Goal: Task Accomplishment & Management: Use online tool/utility

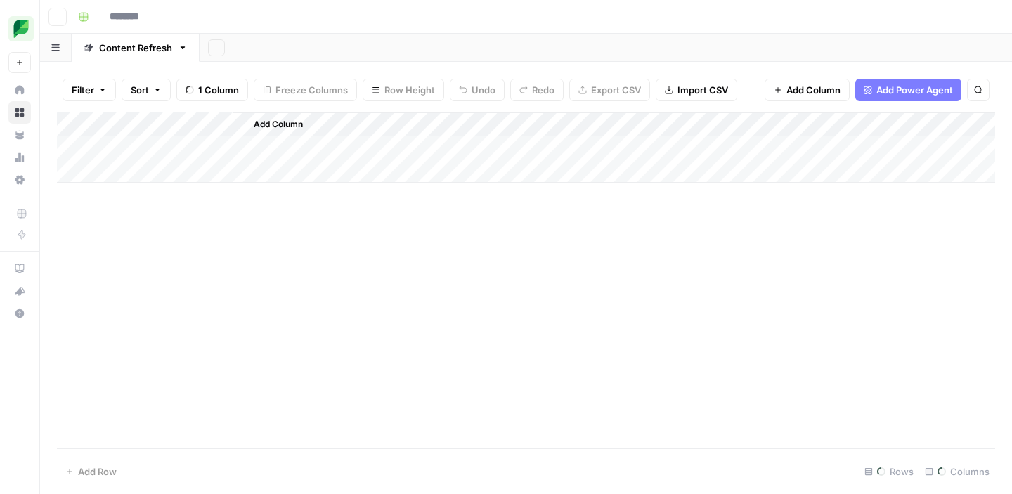
type input "**********"
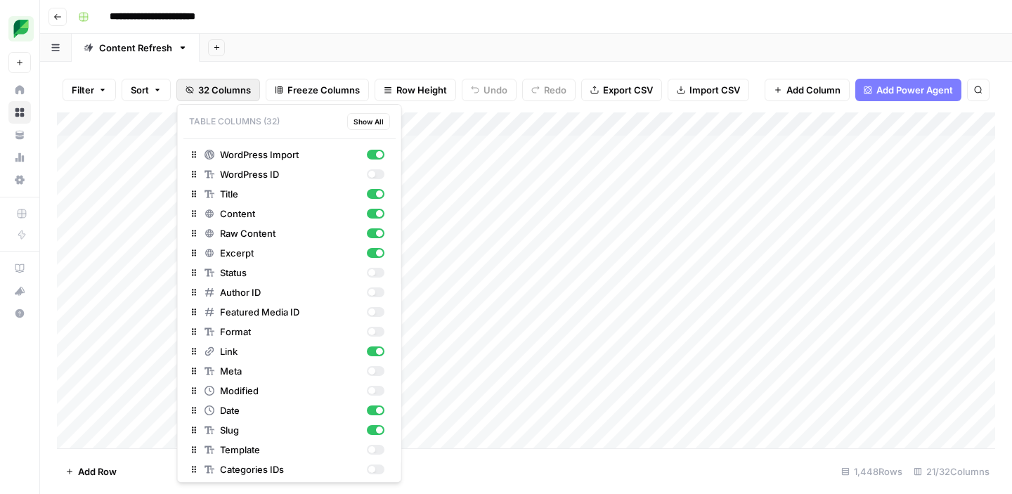
click at [202, 86] on span "32 Columns" at bounding box center [224, 90] width 53 height 14
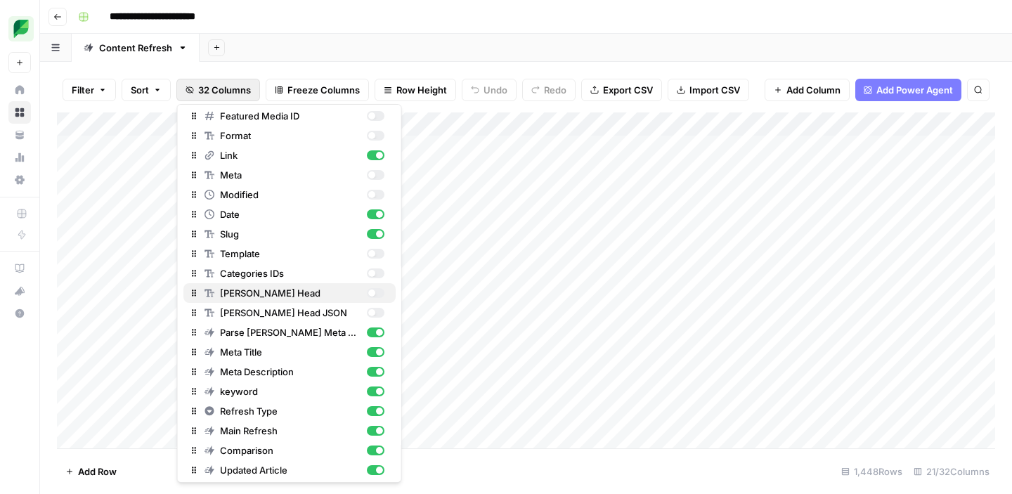
scroll to position [198, 0]
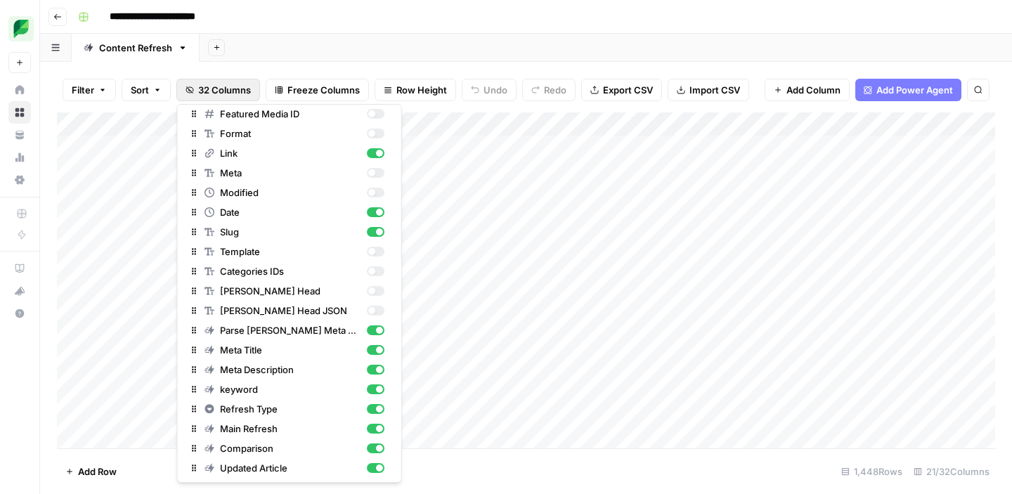
click at [374, 39] on div "Add Sheet" at bounding box center [606, 48] width 812 height 28
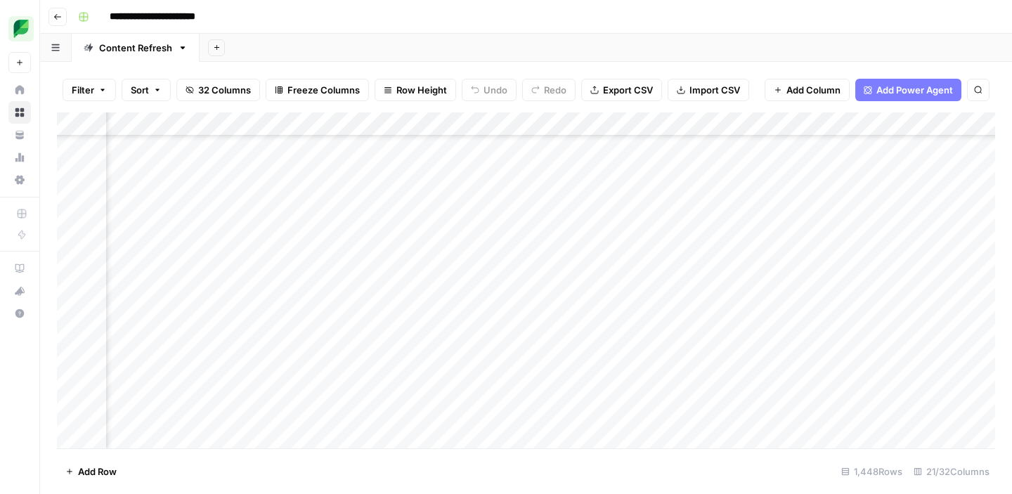
scroll to position [1187, 483]
click at [976, 92] on icon "button" at bounding box center [977, 89] width 7 height 7
type input "**********"
click at [641, 112] on div "Add Column" at bounding box center [526, 280] width 938 height 336
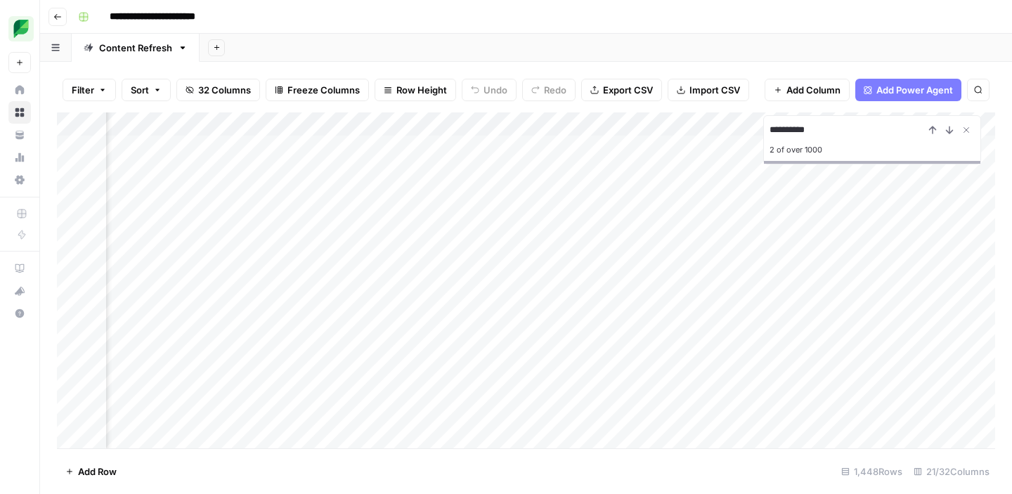
click at [745, 125] on div "Add Column" at bounding box center [526, 280] width 938 height 336
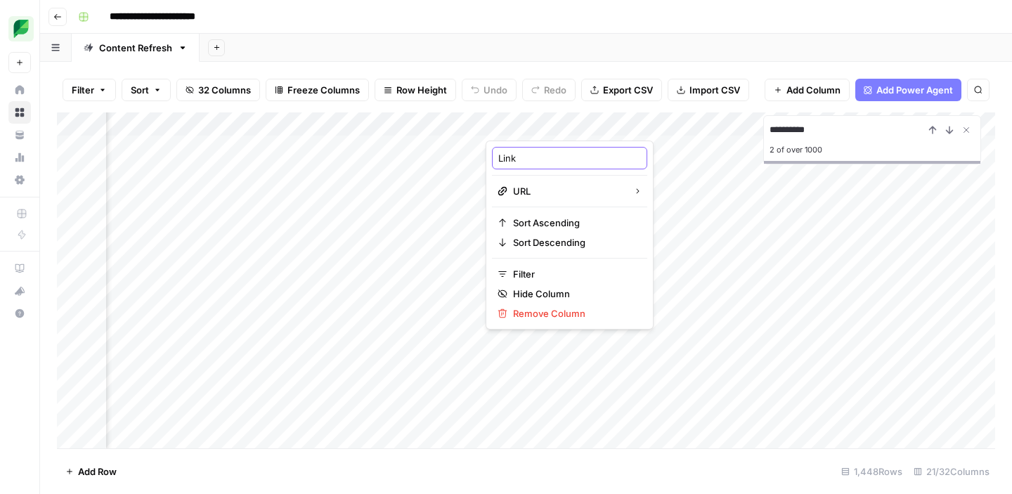
click at [547, 158] on input "Link" at bounding box center [569, 158] width 143 height 14
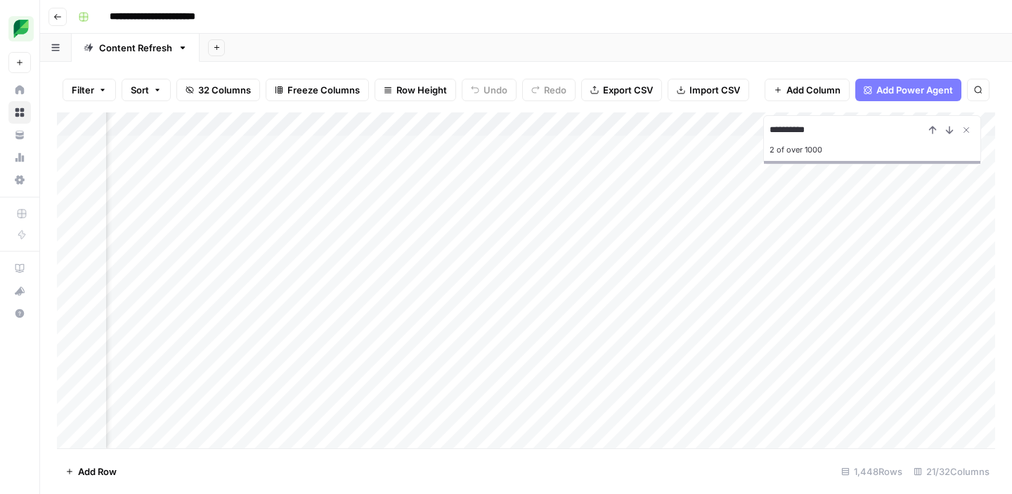
click at [596, 36] on div "Add Sheet" at bounding box center [606, 48] width 812 height 28
click at [729, 45] on div "Add Sheet" at bounding box center [606, 48] width 812 height 28
click at [965, 128] on icon "Close Search" at bounding box center [965, 129] width 11 height 11
click at [974, 91] on icon "button" at bounding box center [978, 90] width 8 height 8
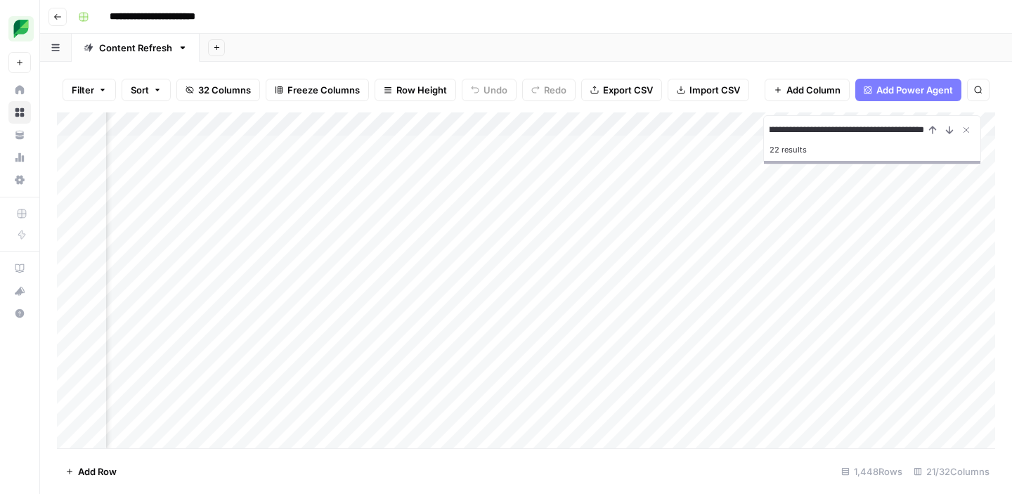
type input "**********"
click at [949, 130] on icon "Next Result" at bounding box center [949, 129] width 6 height 7
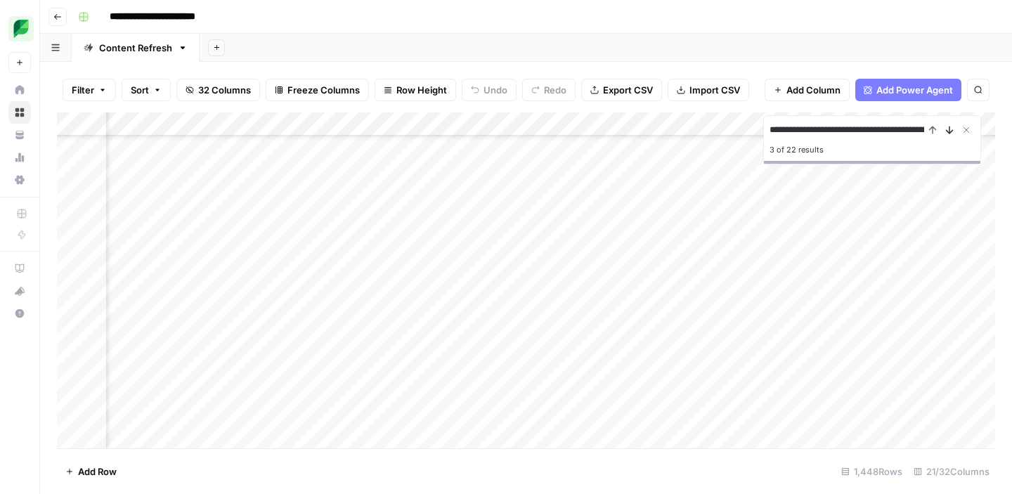
click at [949, 130] on icon "Next Result" at bounding box center [949, 129] width 6 height 7
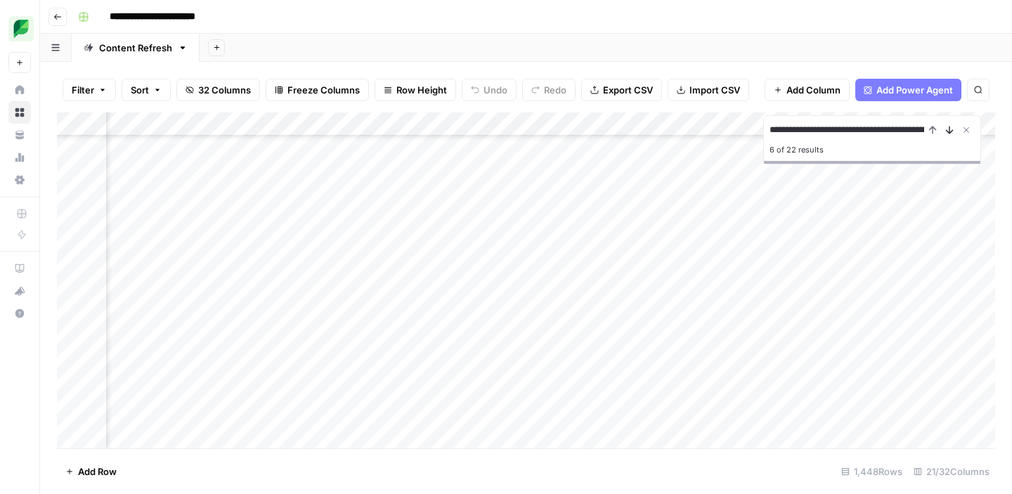
click at [949, 130] on icon "Next Result" at bounding box center [949, 129] width 6 height 7
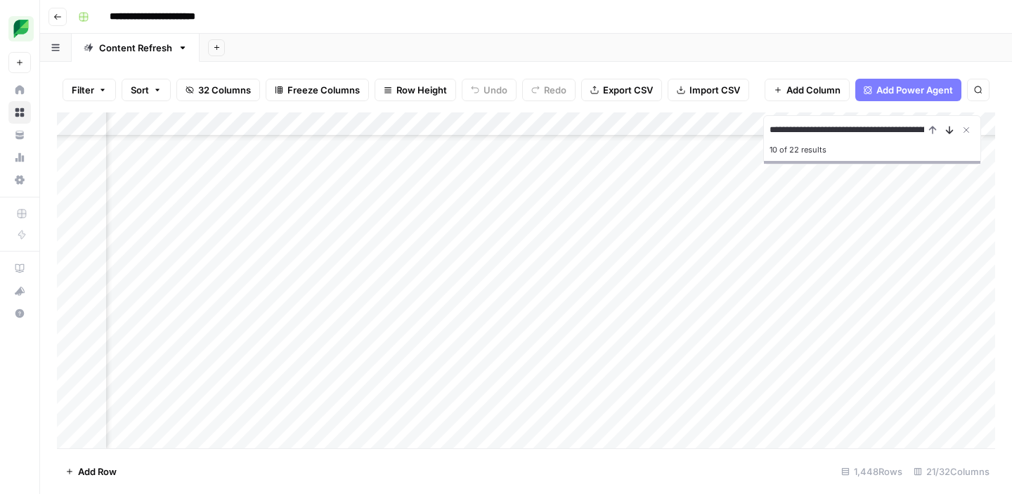
click at [949, 130] on icon "Next Result" at bounding box center [949, 129] width 6 height 7
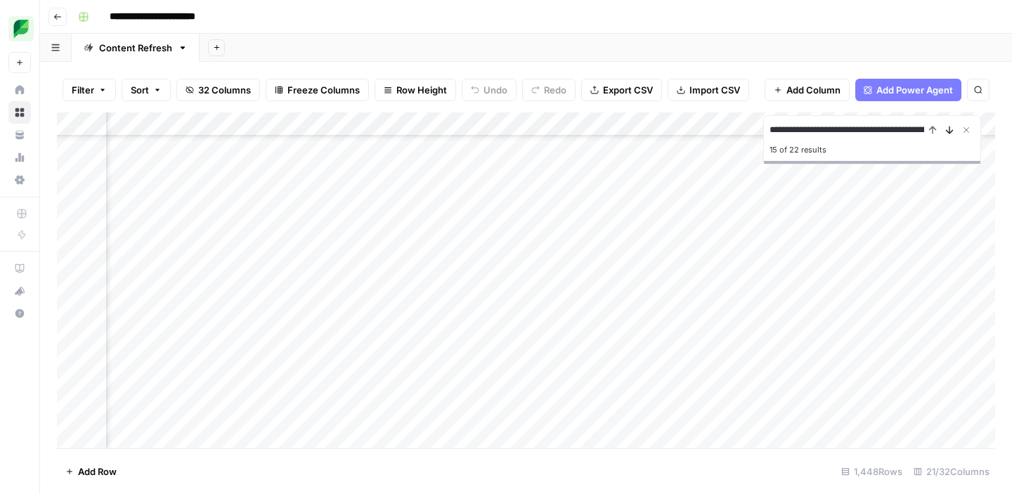
click at [949, 130] on icon "Next Result" at bounding box center [949, 129] width 6 height 7
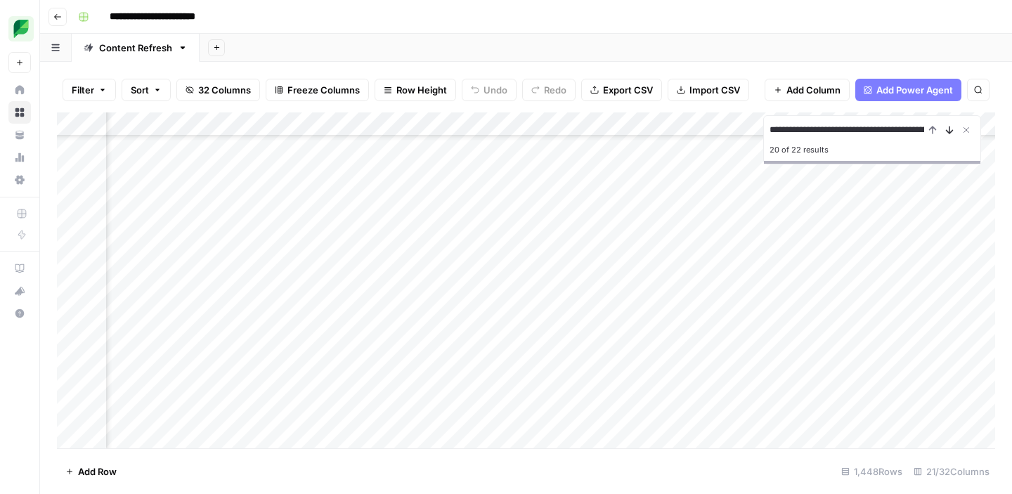
click at [949, 130] on icon "Next Result" at bounding box center [949, 129] width 6 height 7
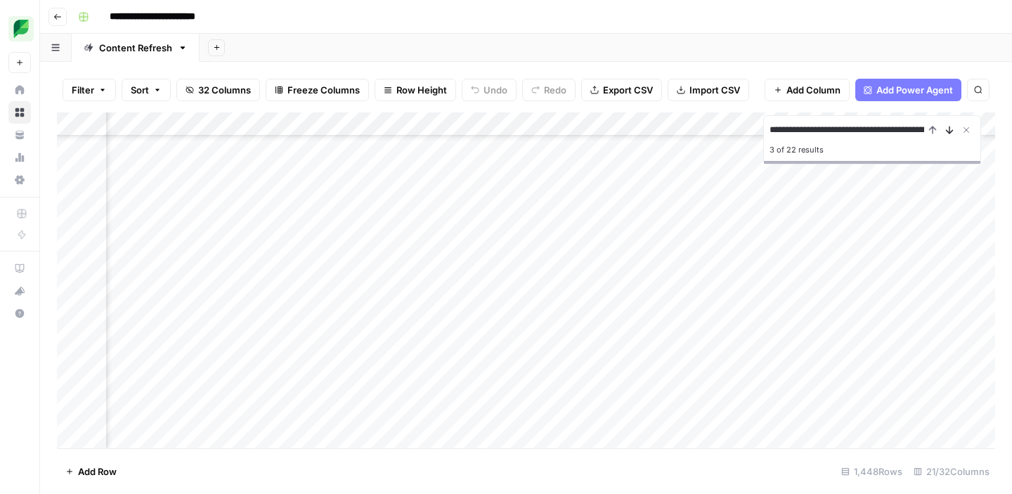
click at [949, 130] on icon "Next Result" at bounding box center [949, 129] width 6 height 7
click at [935, 130] on icon "Previous Result" at bounding box center [932, 129] width 6 height 7
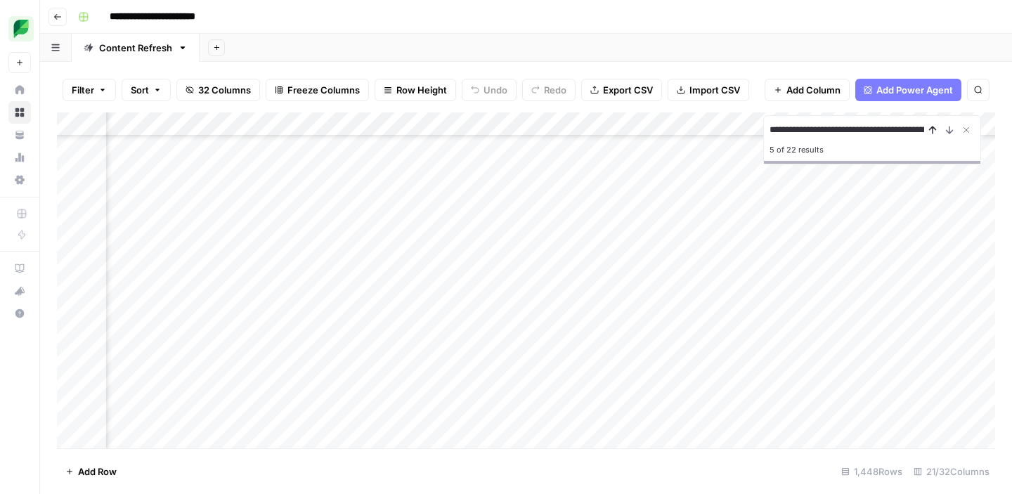
click at [935, 130] on icon "Previous Result" at bounding box center [932, 129] width 6 height 7
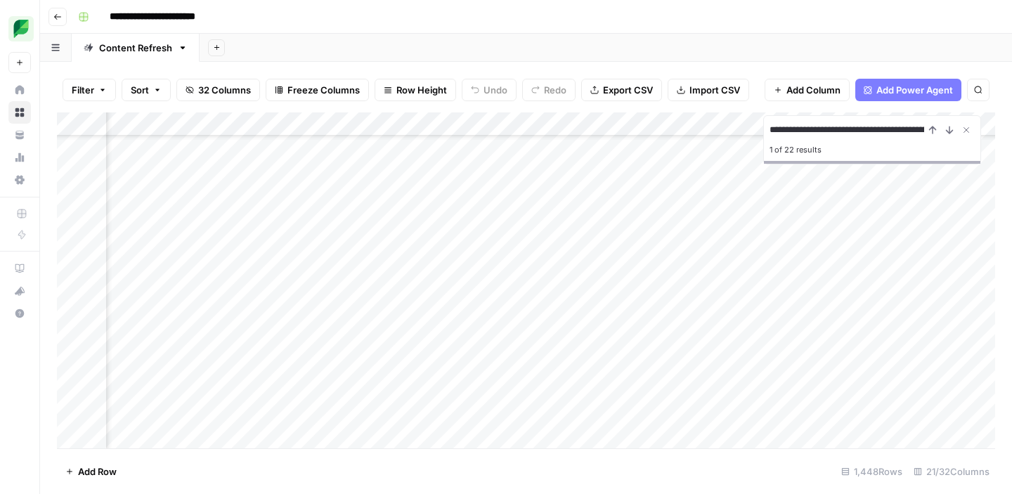
scroll to position [72, 791]
click at [577, 266] on div "Add Column" at bounding box center [526, 280] width 938 height 336
click at [609, 266] on div "Add Column" at bounding box center [526, 280] width 938 height 336
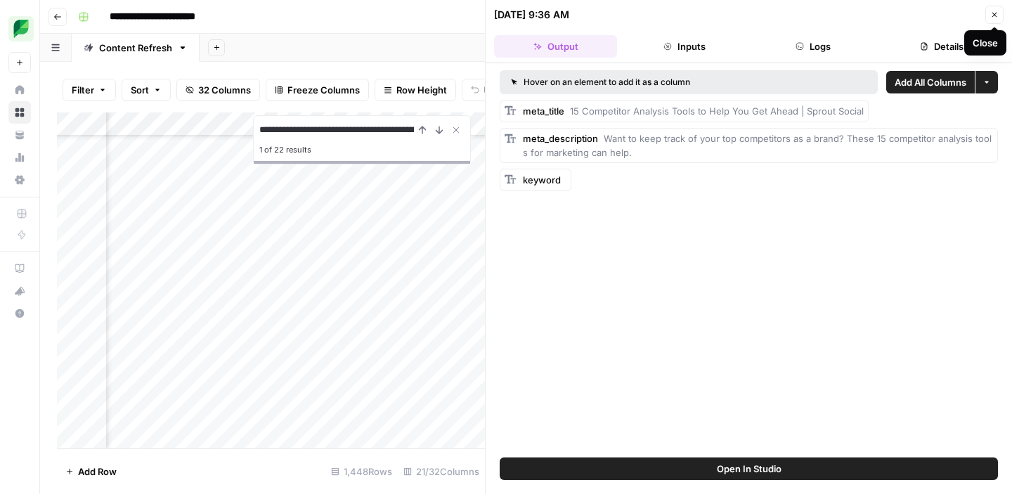
click at [993, 11] on icon "button" at bounding box center [994, 15] width 8 height 8
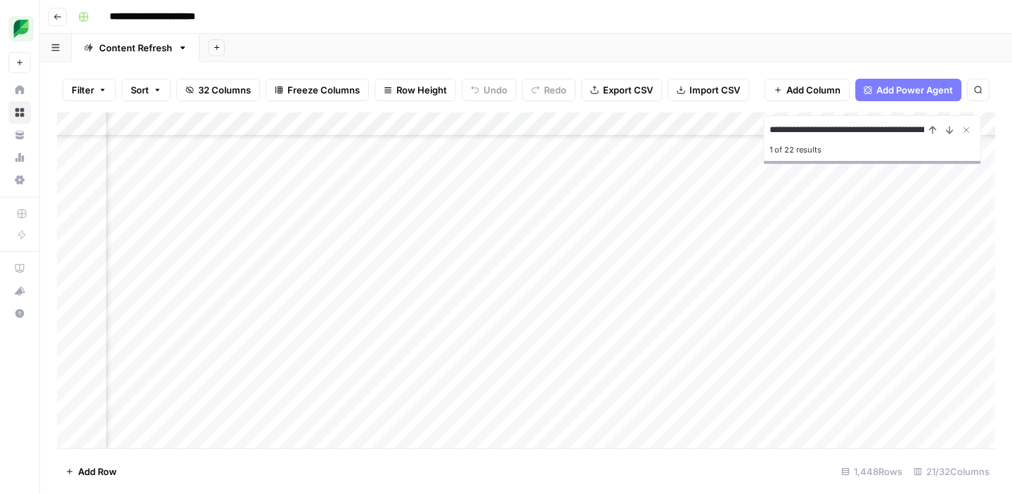
scroll to position [72, 0]
click at [202, 266] on div "Add Column" at bounding box center [526, 280] width 938 height 336
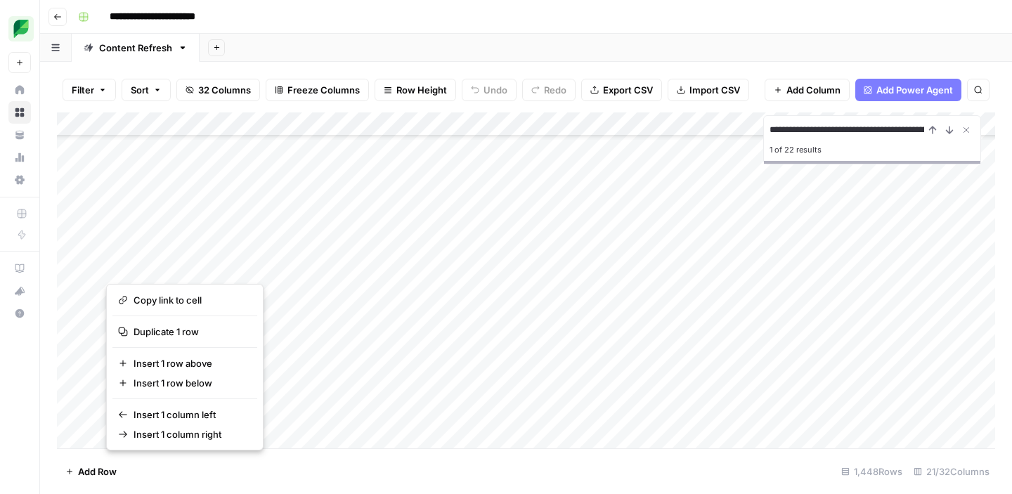
click at [255, 266] on button "button" at bounding box center [190, 266] width 168 height 25
click at [249, 263] on button "button" at bounding box center [190, 266] width 168 height 25
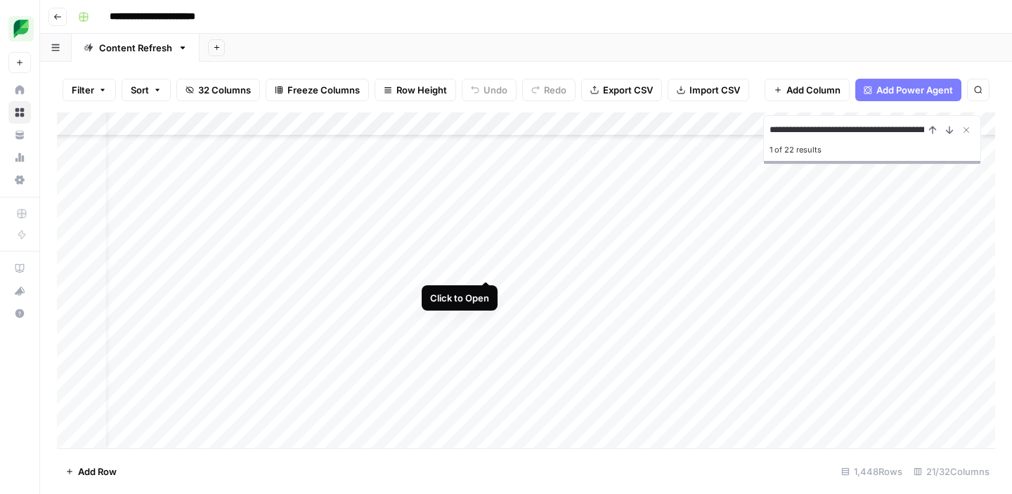
click at [488, 267] on div "Add Column" at bounding box center [526, 280] width 938 height 336
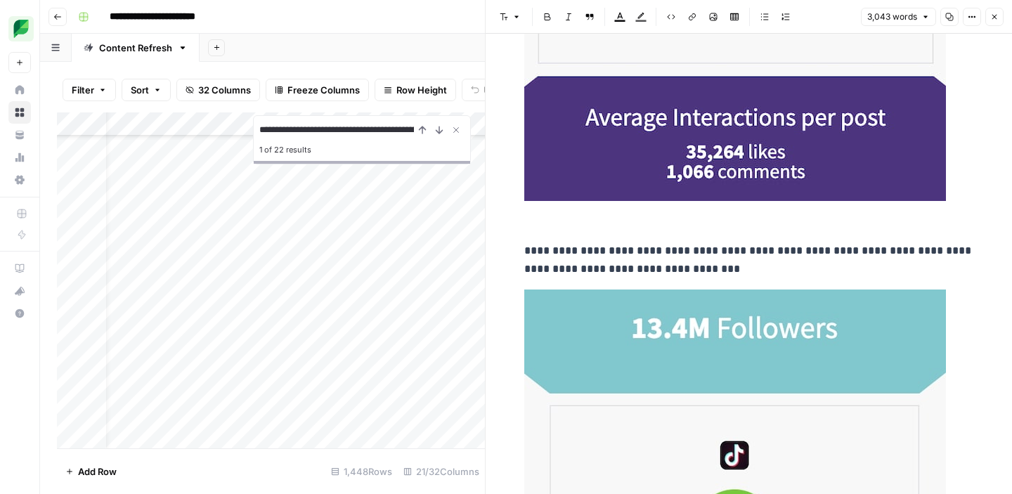
scroll to position [3221, 0]
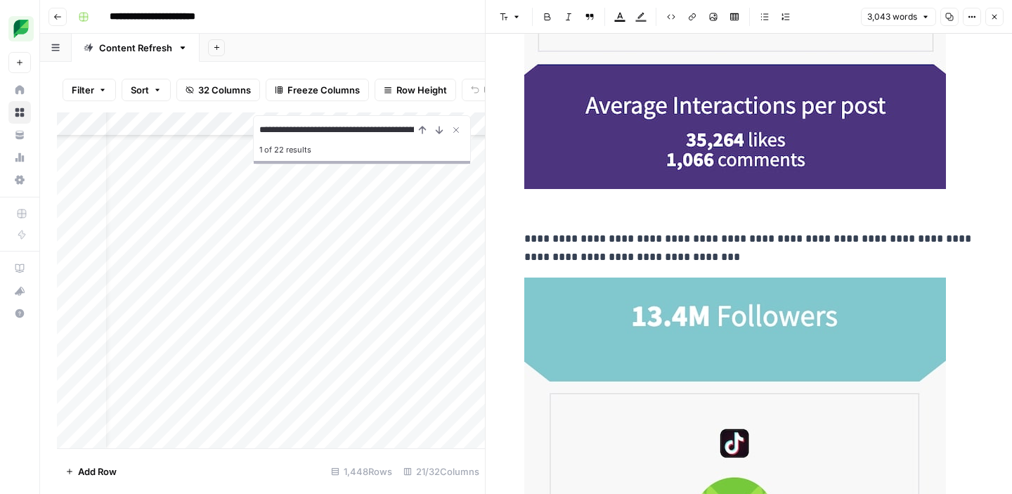
click at [998, 22] on button "Close" at bounding box center [994, 17] width 18 height 18
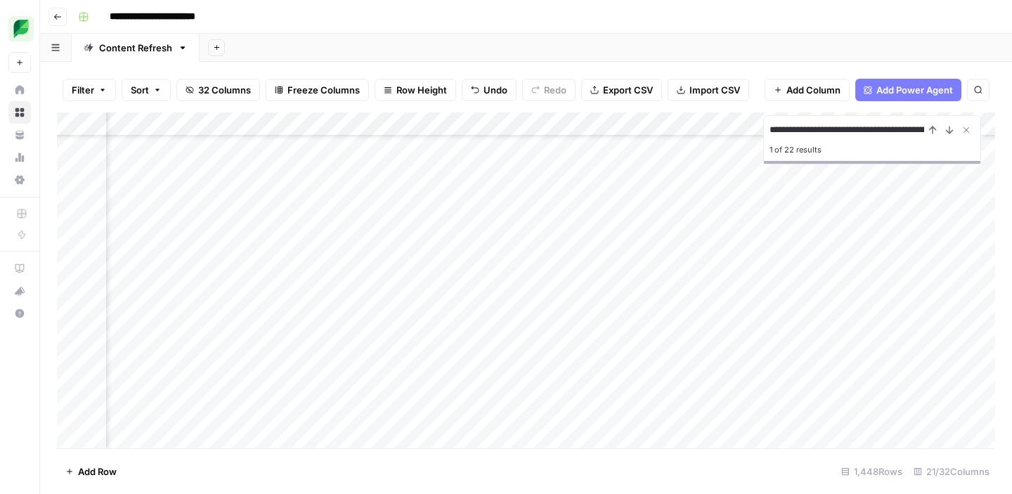
scroll to position [72, 1365]
click at [584, 266] on div "Add Column" at bounding box center [526, 280] width 938 height 336
click at [393, 266] on div "Add Column" at bounding box center [526, 280] width 938 height 336
click at [317, 270] on div "Add Column" at bounding box center [526, 280] width 938 height 336
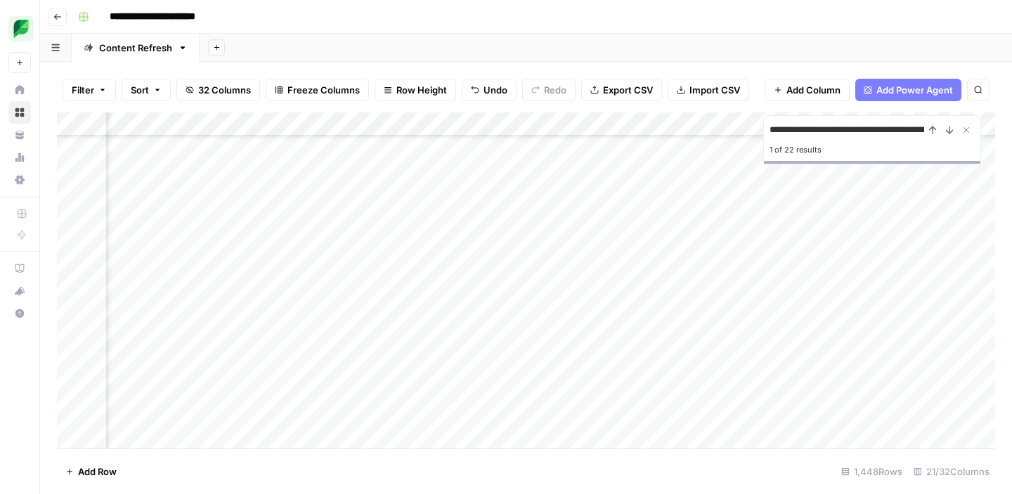
click at [303, 267] on div "Add Column" at bounding box center [526, 280] width 938 height 336
click at [303, 267] on body "**********" at bounding box center [506, 247] width 1012 height 494
type textarea "**********"
click at [559, 266] on div "Add Column" at bounding box center [526, 280] width 938 height 336
click at [457, 266] on div "Add Column" at bounding box center [526, 280] width 938 height 336
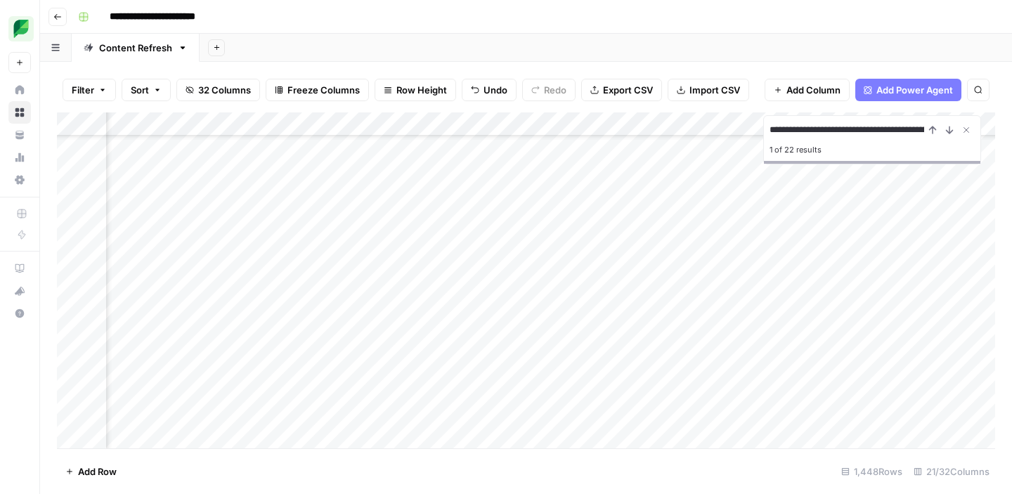
click at [444, 266] on div "Add Column" at bounding box center [526, 280] width 938 height 336
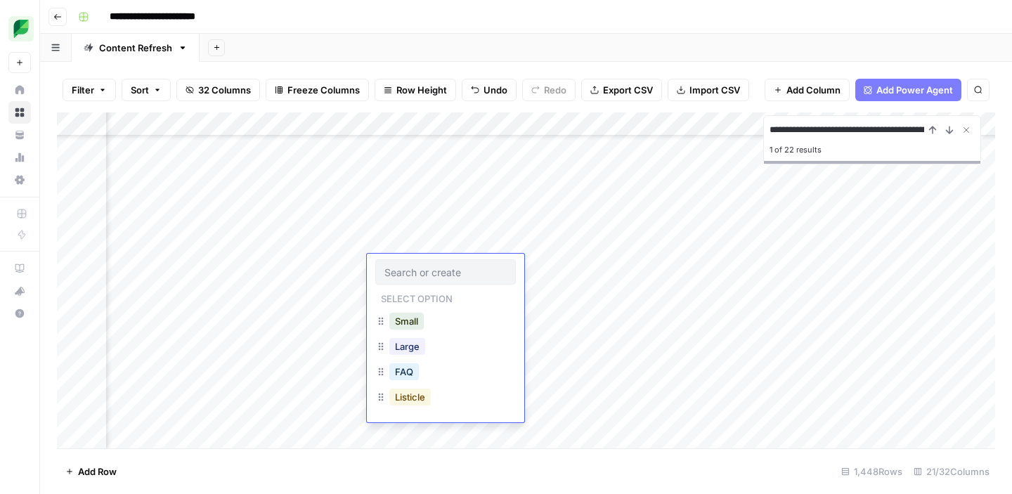
click at [402, 396] on button "Listicle" at bounding box center [409, 396] width 41 height 17
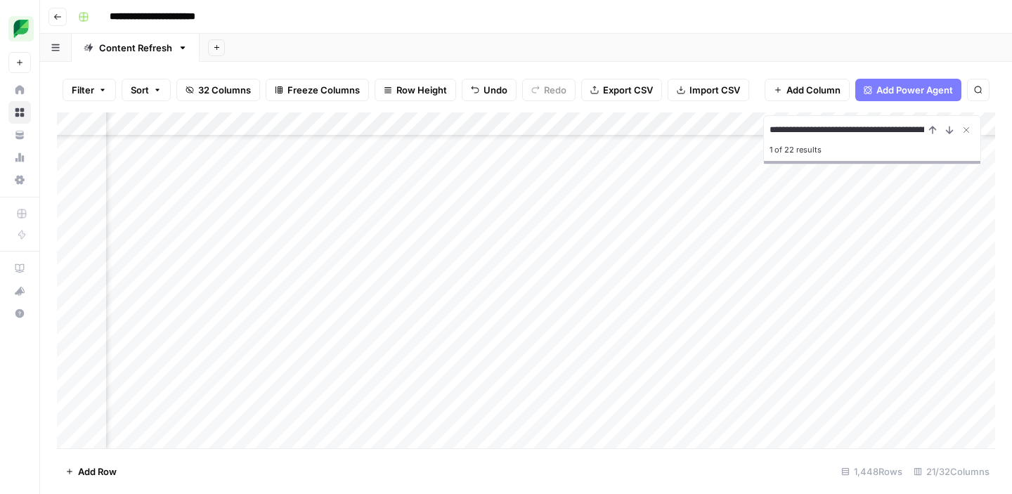
click at [557, 263] on div "Add Column" at bounding box center [526, 280] width 938 height 336
click at [979, 92] on icon "button" at bounding box center [977, 89] width 7 height 7
click at [978, 89] on icon "button" at bounding box center [978, 90] width 8 height 8
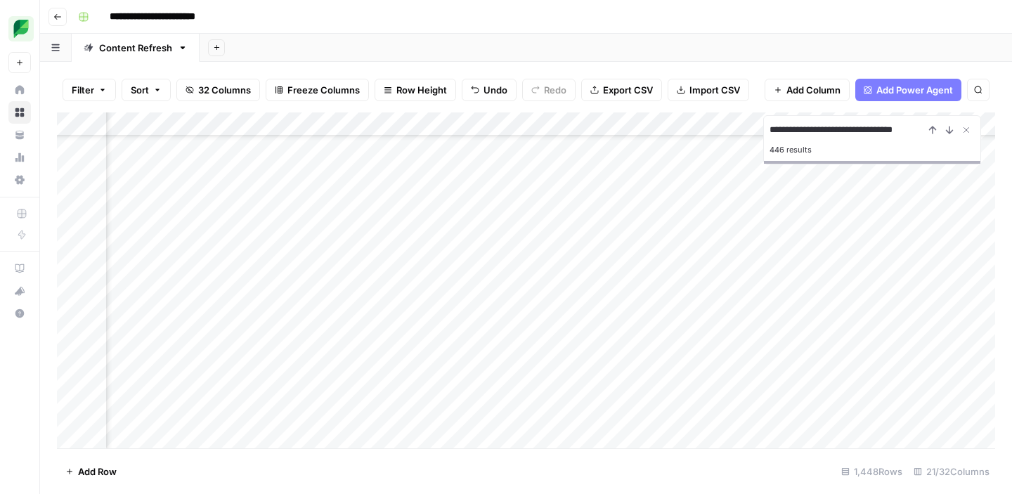
type input "**********"
click at [978, 90] on icon "button" at bounding box center [978, 90] width 8 height 8
click at [832, 124] on input "**********" at bounding box center [846, 130] width 155 height 17
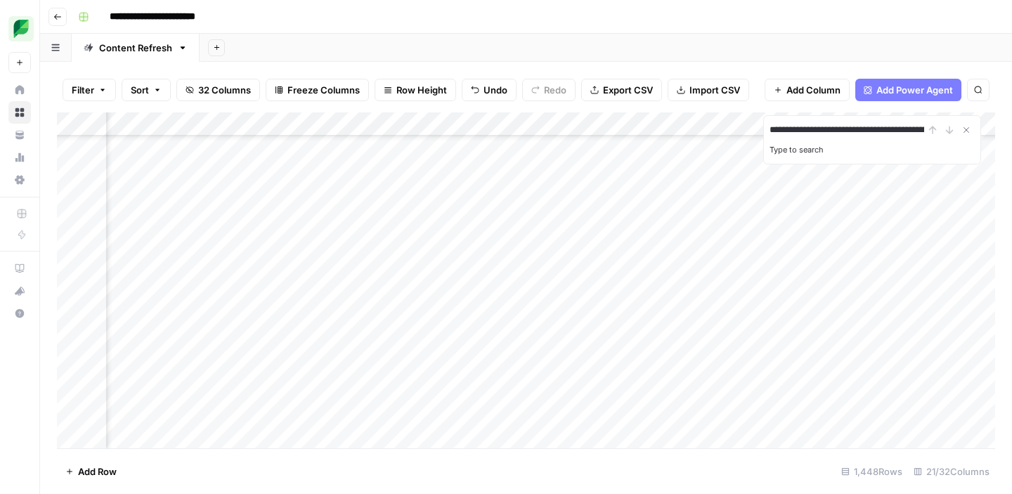
paste input
click at [662, 105] on div "Filter Sort 32 Columns Freeze Columns Row Height Undo Redo Export CSV Import CS…" at bounding box center [526, 89] width 938 height 45
click at [672, 289] on div "Add Column" at bounding box center [526, 280] width 938 height 336
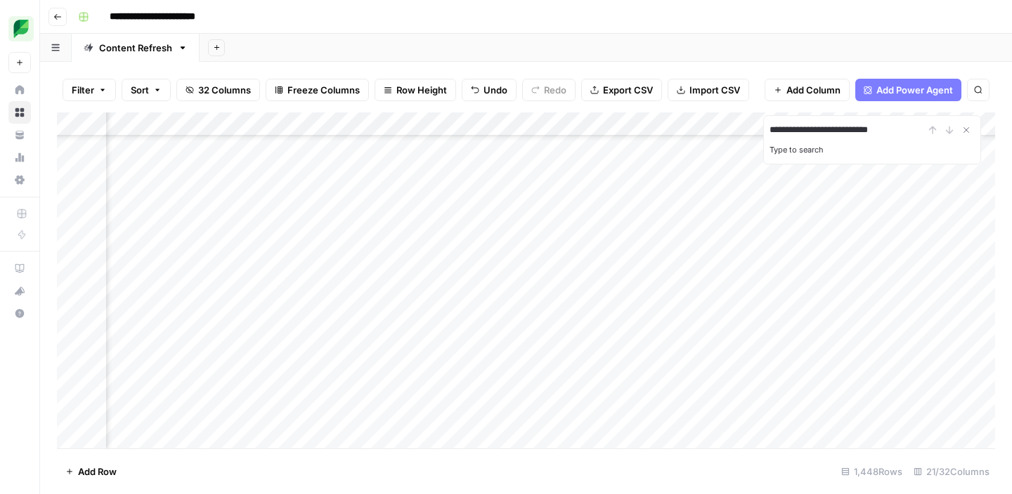
scroll to position [2209, 228]
click at [856, 129] on input "**********" at bounding box center [846, 130] width 155 height 17
paste input
type input "**********"
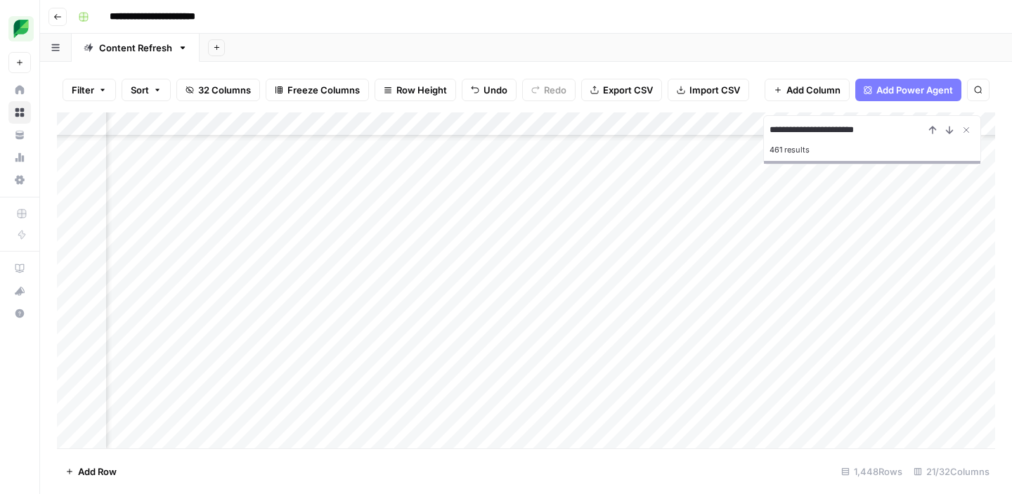
click at [751, 12] on div "**********" at bounding box center [534, 17] width 925 height 22
click at [667, 13] on div "**********" at bounding box center [534, 17] width 925 height 22
click at [652, 282] on div "Add Column" at bounding box center [526, 280] width 938 height 336
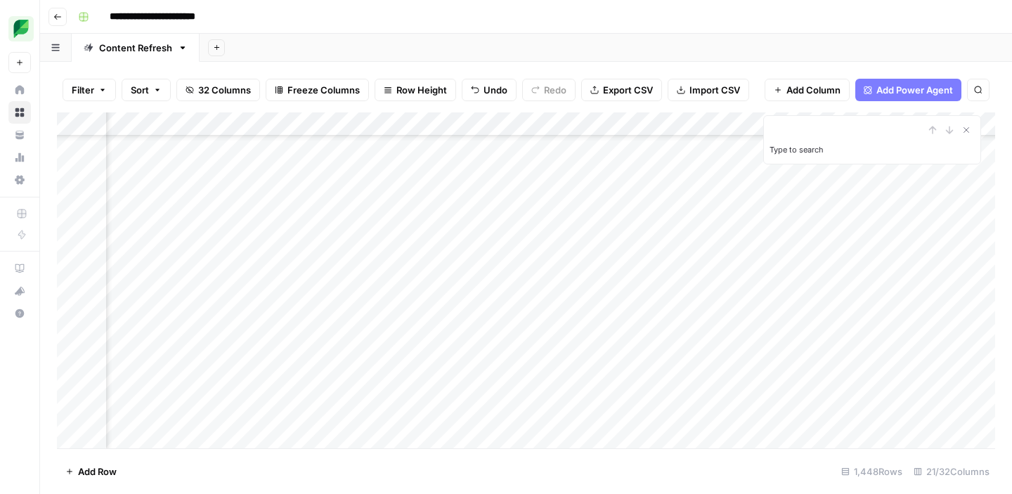
scroll to position [5839, 228]
click at [967, 130] on icon "Close Search" at bounding box center [966, 130] width 5 height 5
click at [814, 126] on div "Add Column" at bounding box center [526, 280] width 938 height 336
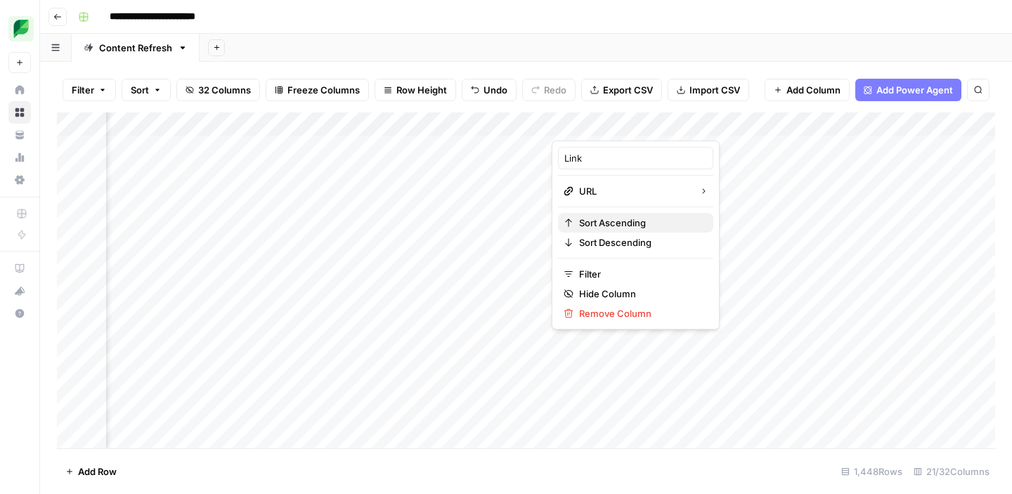
click at [614, 219] on span "Sort Ascending" at bounding box center [640, 223] width 123 height 14
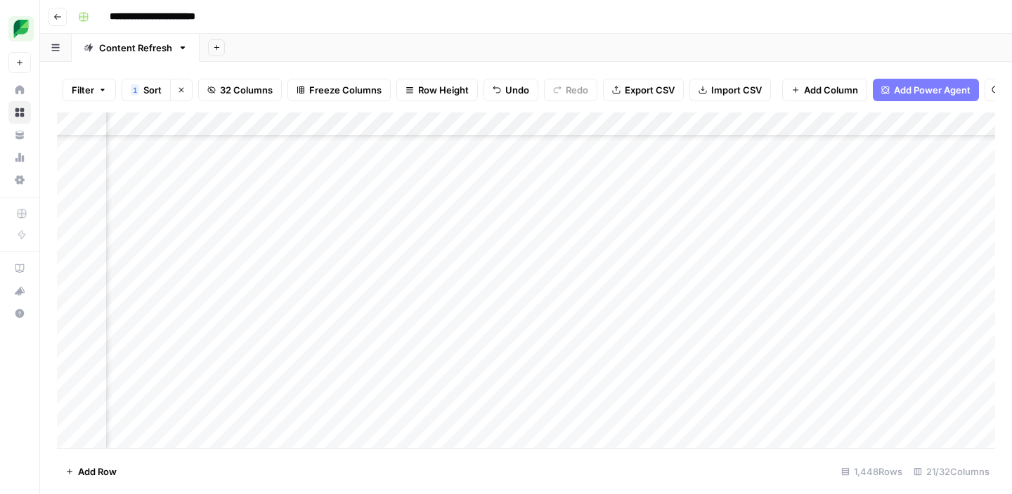
scroll to position [26469, 227]
click at [658, 314] on div "Add Column" at bounding box center [526, 280] width 938 height 336
click at [743, 126] on div "Add Column" at bounding box center [526, 280] width 938 height 336
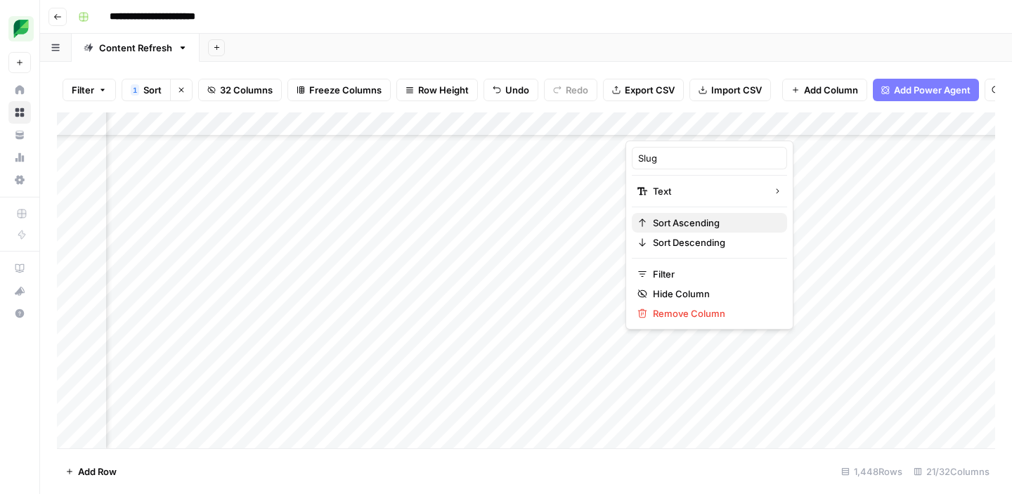
click at [679, 226] on span "Sort Ascending" at bounding box center [714, 223] width 123 height 14
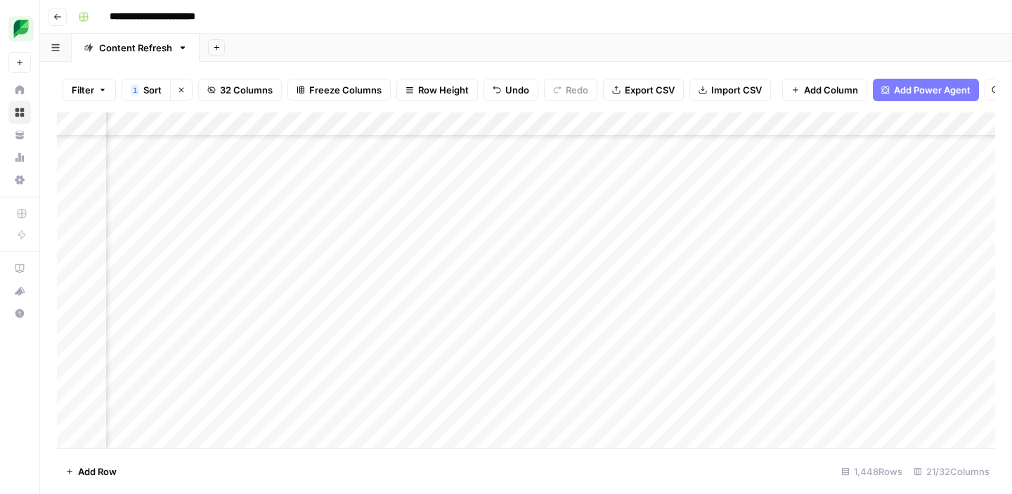
scroll to position [26435, 551]
